Goal: Information Seeking & Learning: Learn about a topic

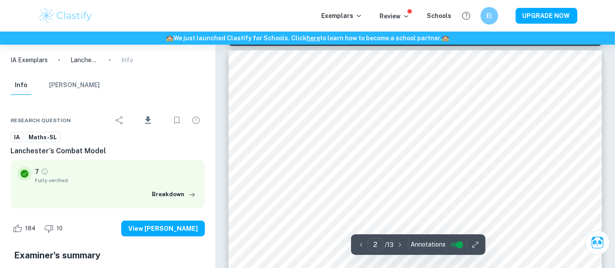
type input "1"
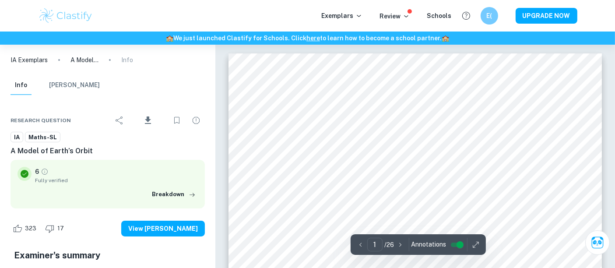
scroll to position [194, 0]
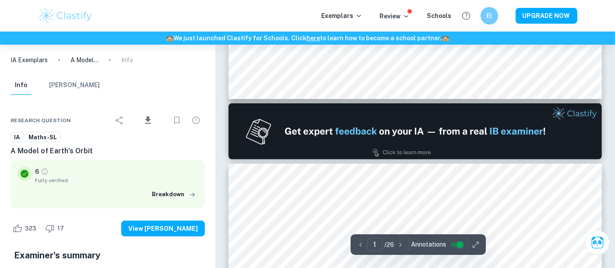
type input "2"
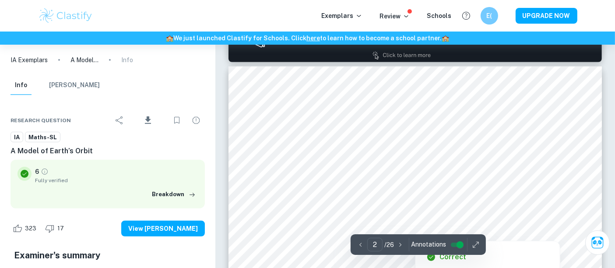
scroll to position [583, 0]
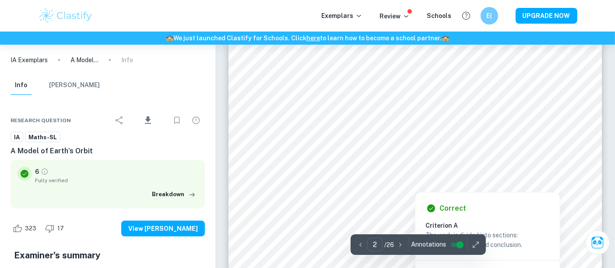
click at [291, 183] on div at bounding box center [415, 183] width 286 height 14
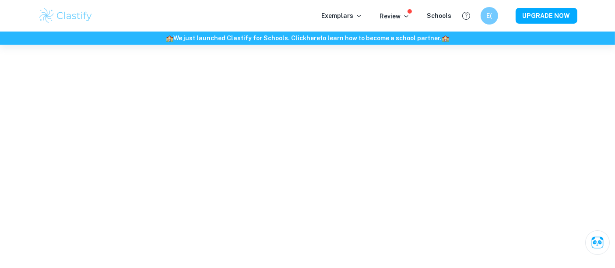
scroll to position [153, 0]
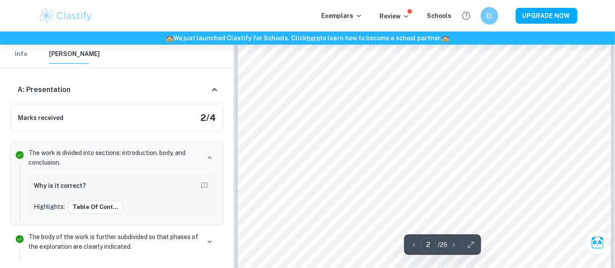
click at [339, 41] on h6 "🏫 We just launched Clastify for Schools. Click here to learn how to become a sc…" at bounding box center [307, 38] width 611 height 10
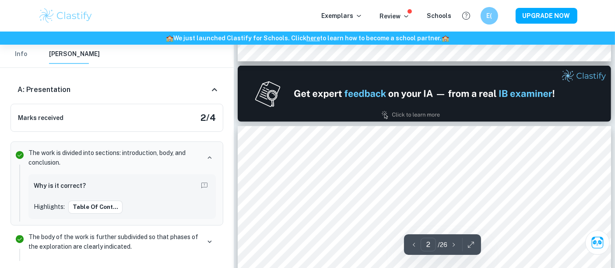
type input "1"
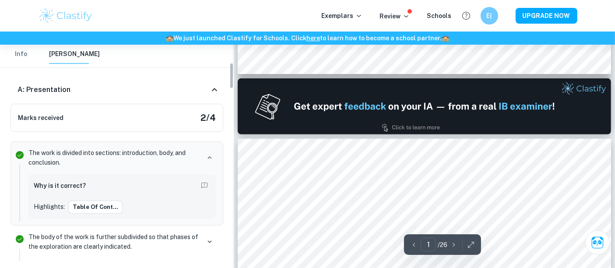
click at [24, 59] on button "Info" at bounding box center [20, 54] width 21 height 19
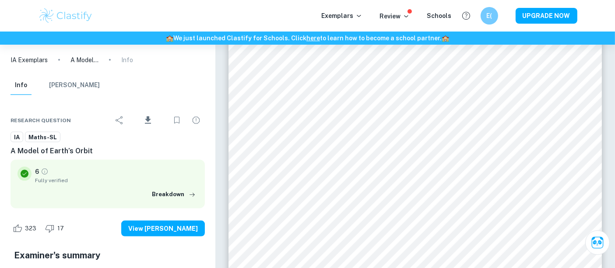
scroll to position [1271, 0]
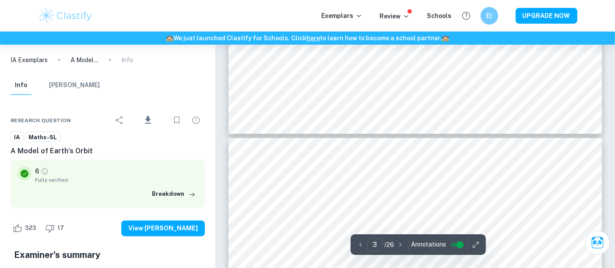
type input "4"
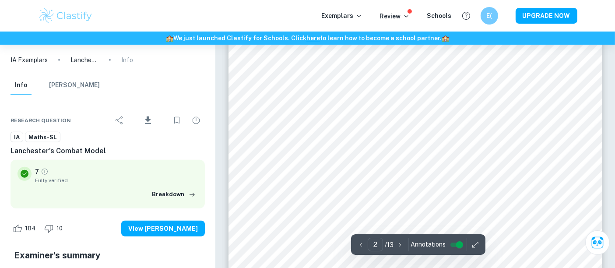
scroll to position [723, 0]
